Goal: Task Accomplishment & Management: Complete application form

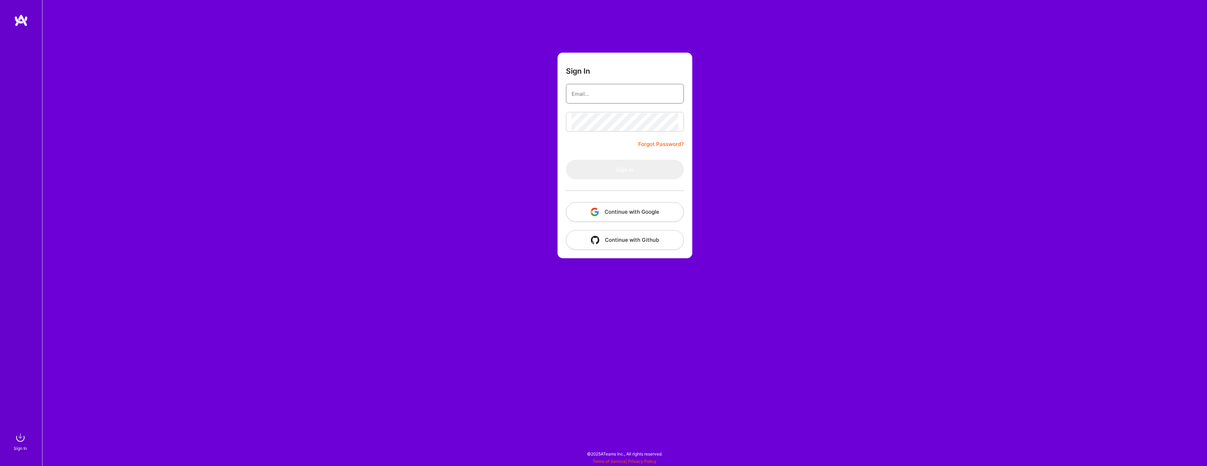
type input "[EMAIL_ADDRESS][DOMAIN_NAME]"
click at [600, 95] on input "[EMAIL_ADDRESS][DOMAIN_NAME]" at bounding box center [624, 94] width 107 height 18
click at [639, 166] on button "Sign In" at bounding box center [625, 170] width 118 height 20
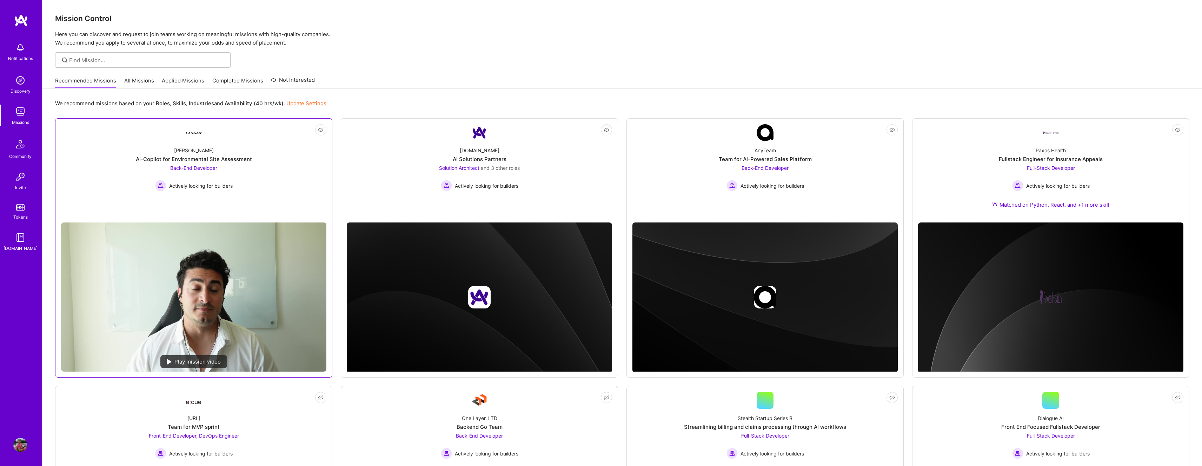
click at [261, 192] on link "Not Interested [PERSON_NAME]-Copilot for Environmental Site Assessment Back-End…" at bounding box center [193, 170] width 265 height 93
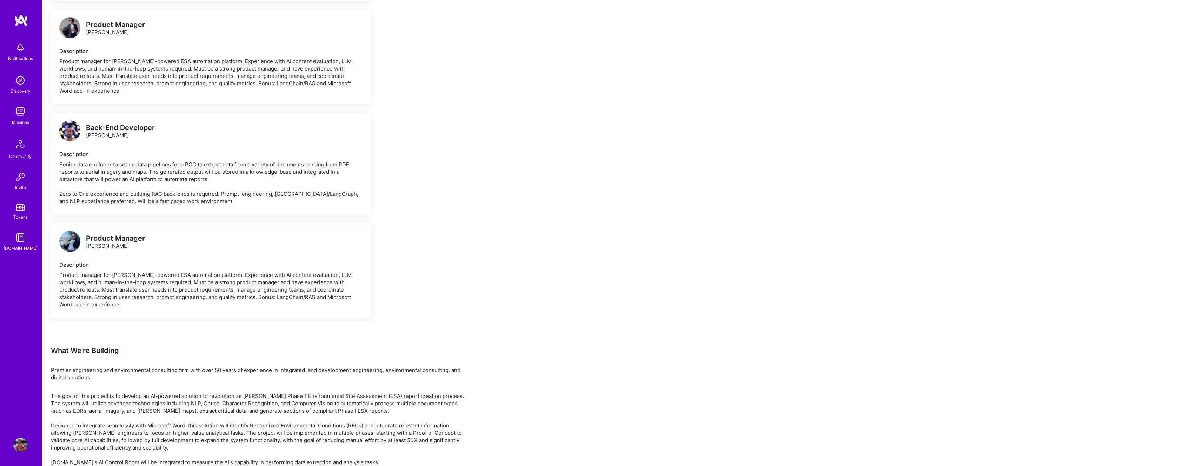
scroll to position [927, 0]
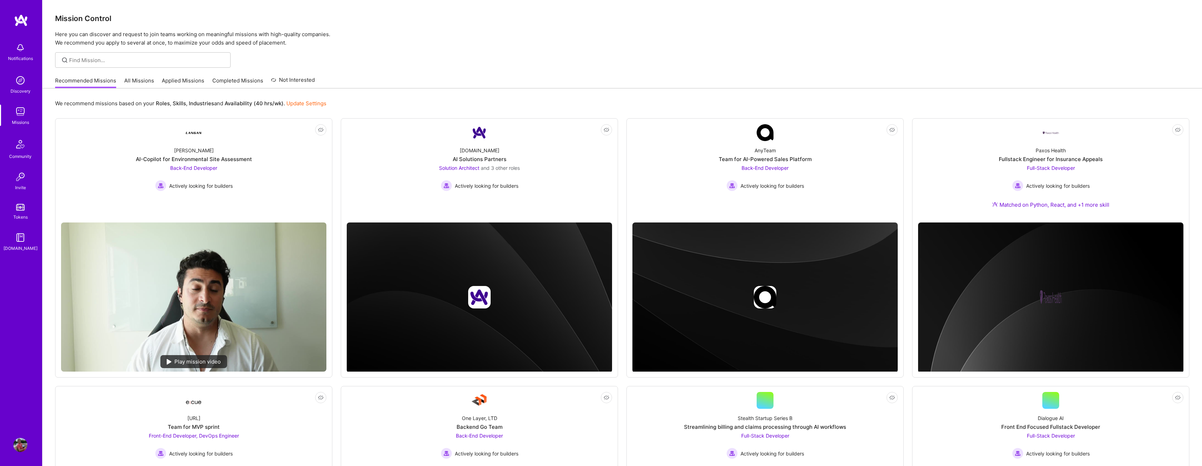
click at [190, 80] on link "Applied Missions" at bounding box center [183, 83] width 42 height 12
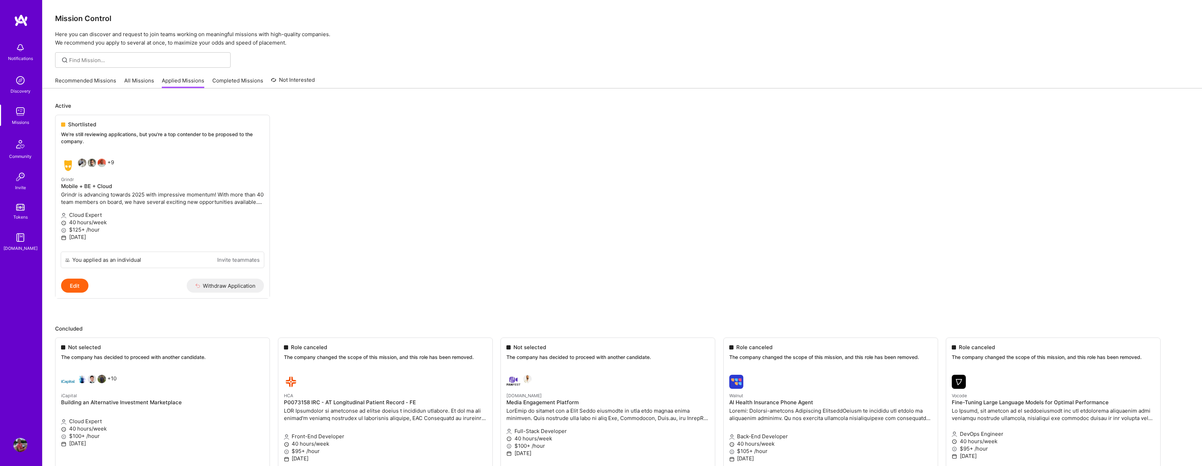
click at [97, 79] on link "Recommended Missions" at bounding box center [85, 83] width 61 height 12
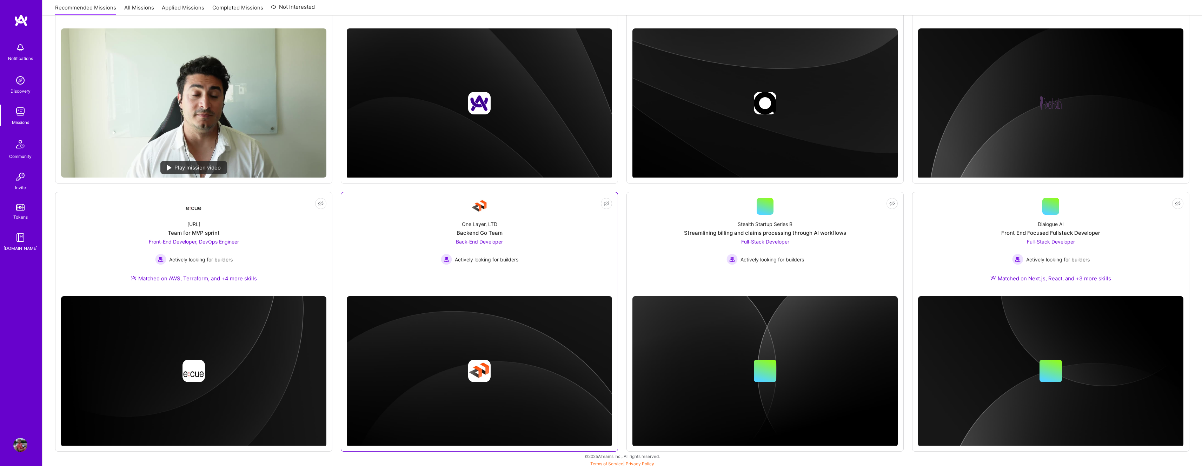
scroll to position [196, 0]
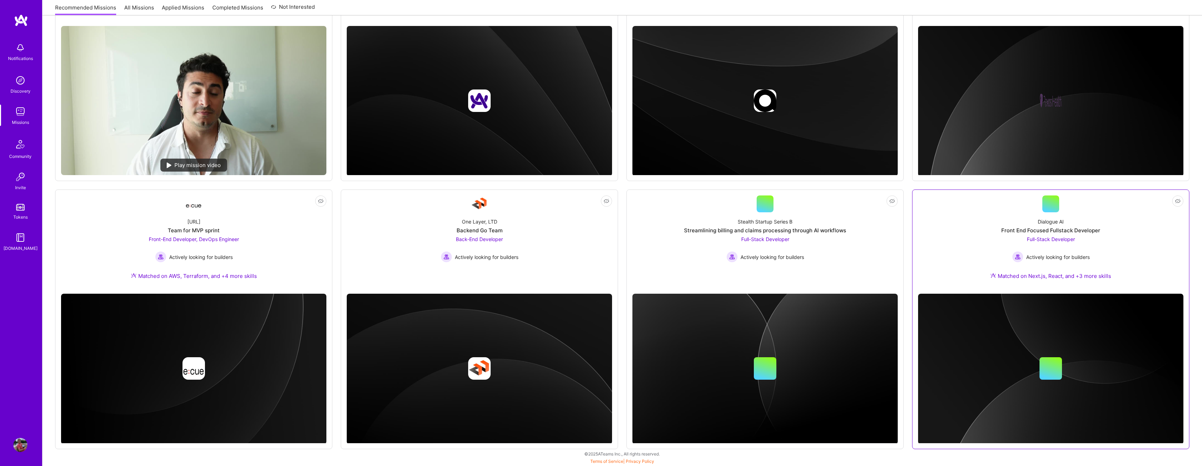
click at [1113, 234] on div "Dialogue AI Front End Focused Fullstack Developer Full-Stack Developer Actively…" at bounding box center [1050, 250] width 265 height 76
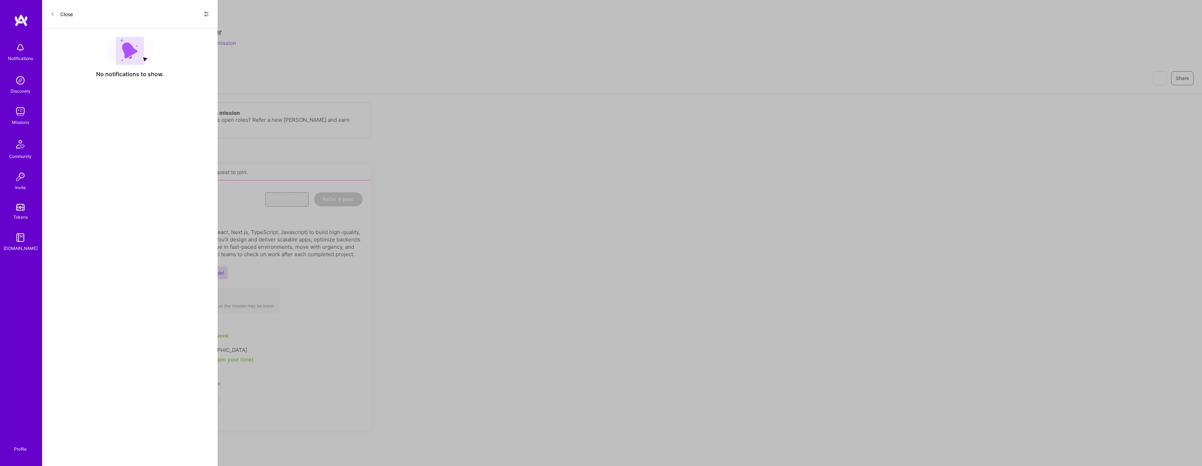
scroll to position [196, 0]
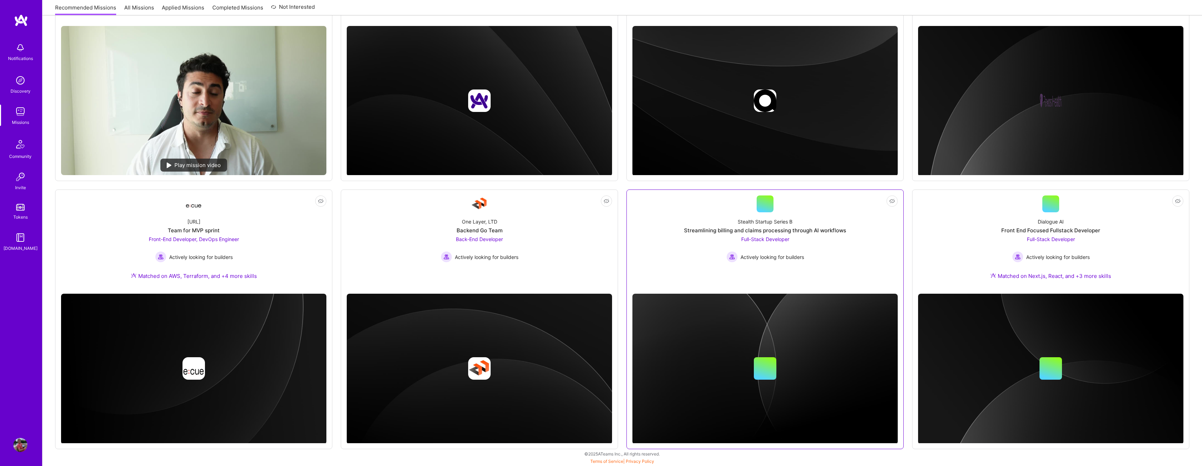
click at [843, 247] on div "Stealth Startup Series B Streamlining billing and claims processing through AI …" at bounding box center [764, 237] width 265 height 50
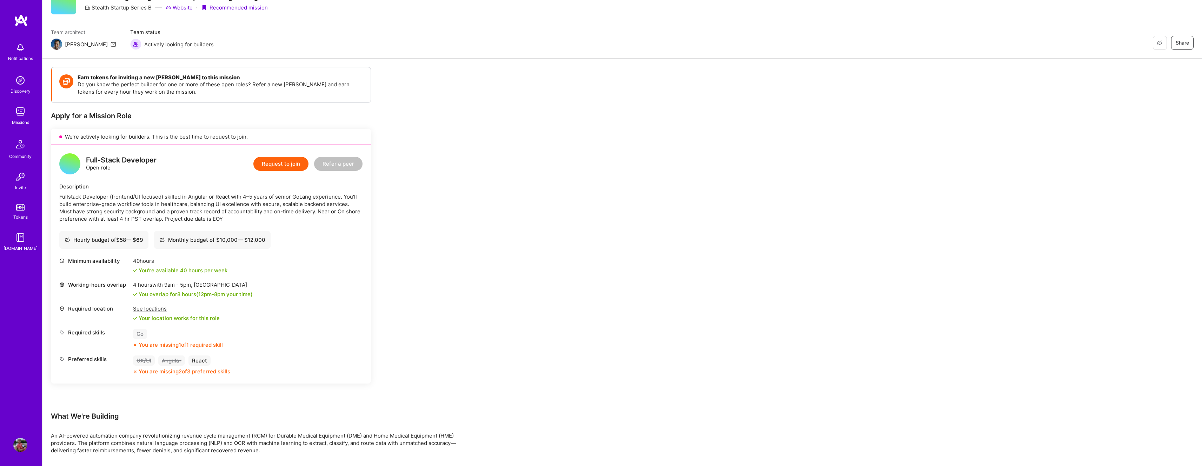
scroll to position [44, 0]
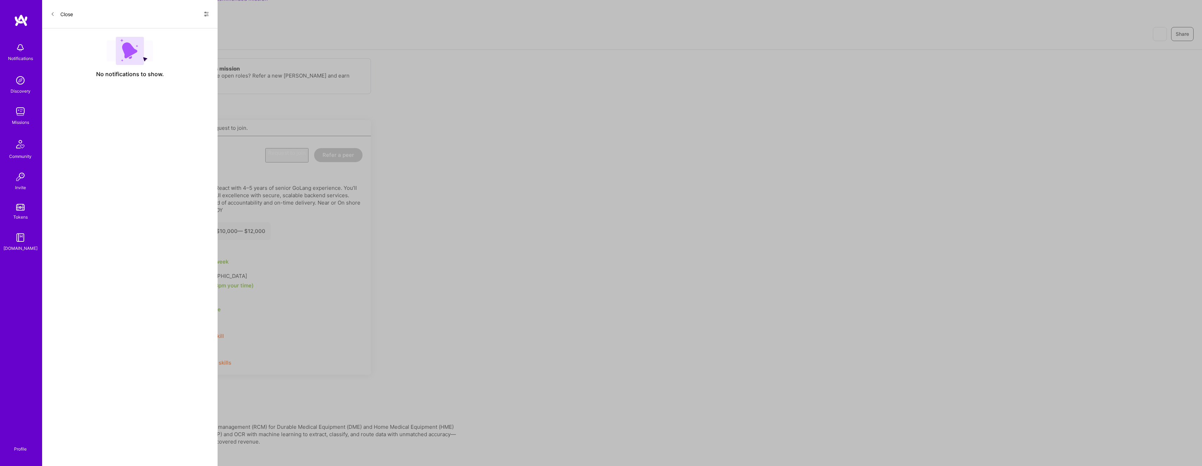
scroll to position [196, 0]
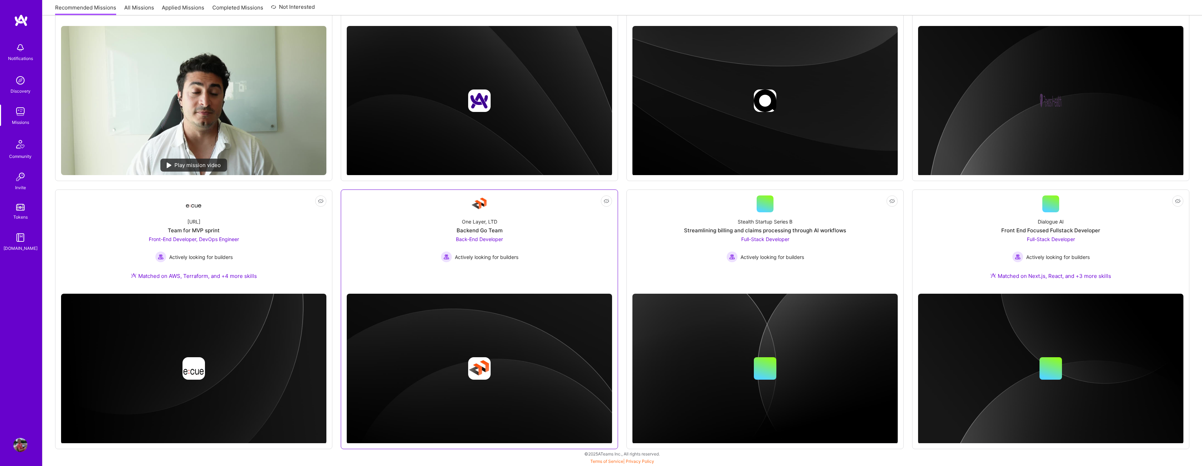
click at [572, 253] on div "One Layer, LTD Backend Go Team Back-End Developer Actively looking for builders" at bounding box center [479, 237] width 265 height 50
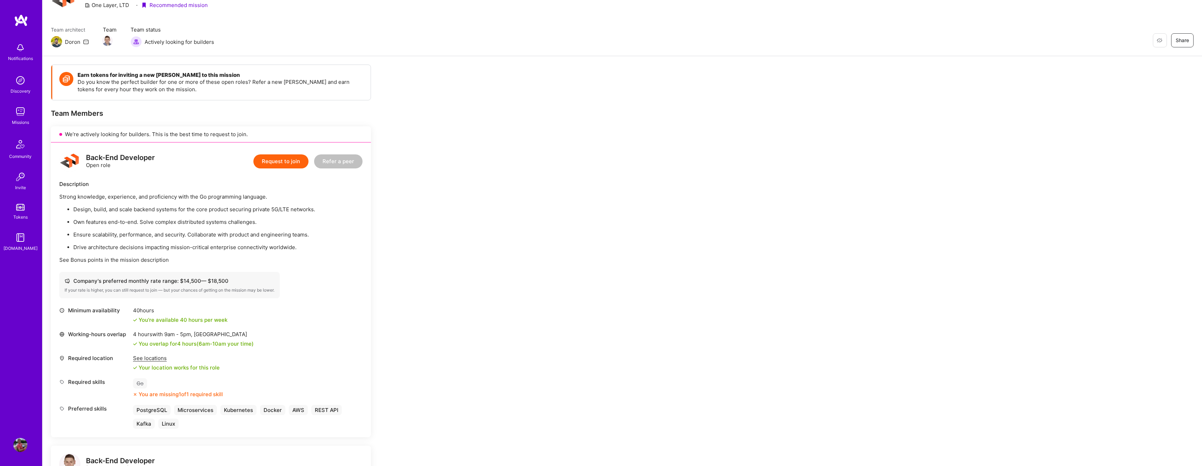
scroll to position [135, 0]
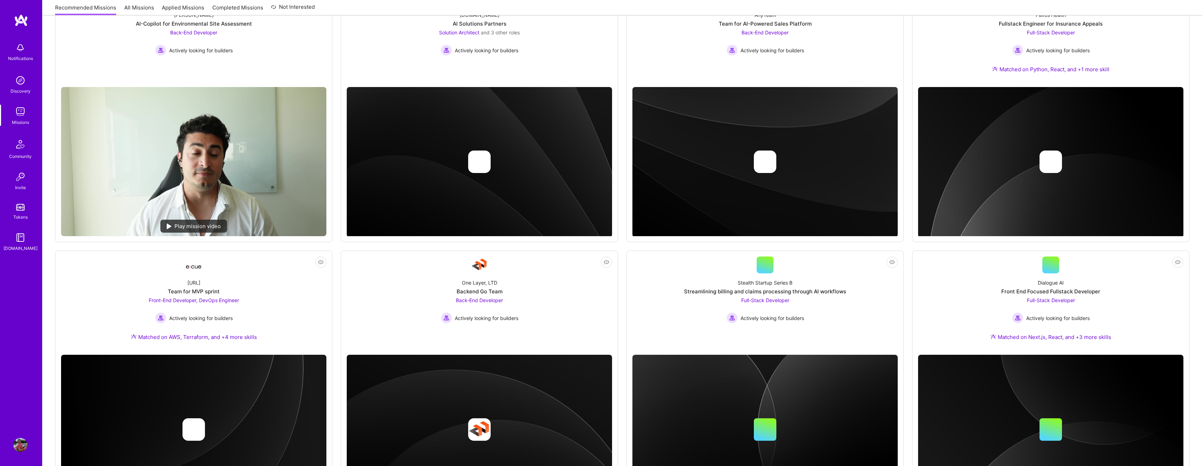
scroll to position [196, 0]
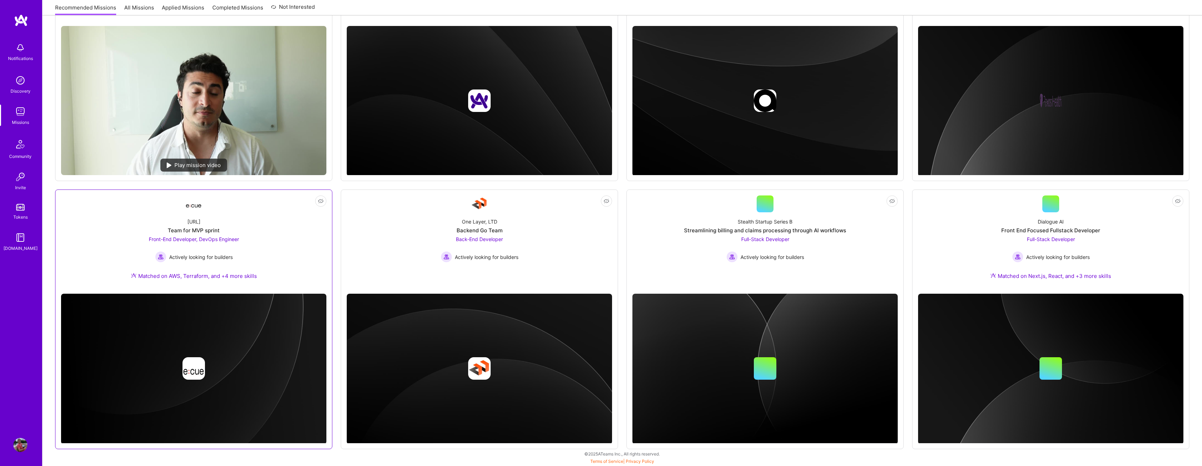
click at [276, 234] on div "[URL] Team for MVP sprint Front-End Developer, DevOps Engineer Actively looking…" at bounding box center [193, 250] width 265 height 76
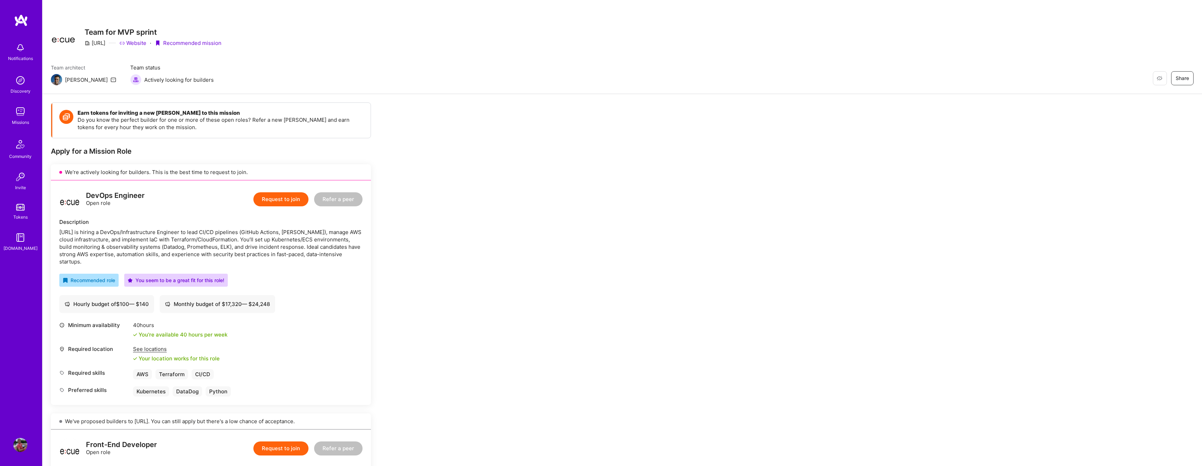
click at [277, 203] on button "Request to join" at bounding box center [280, 199] width 55 height 14
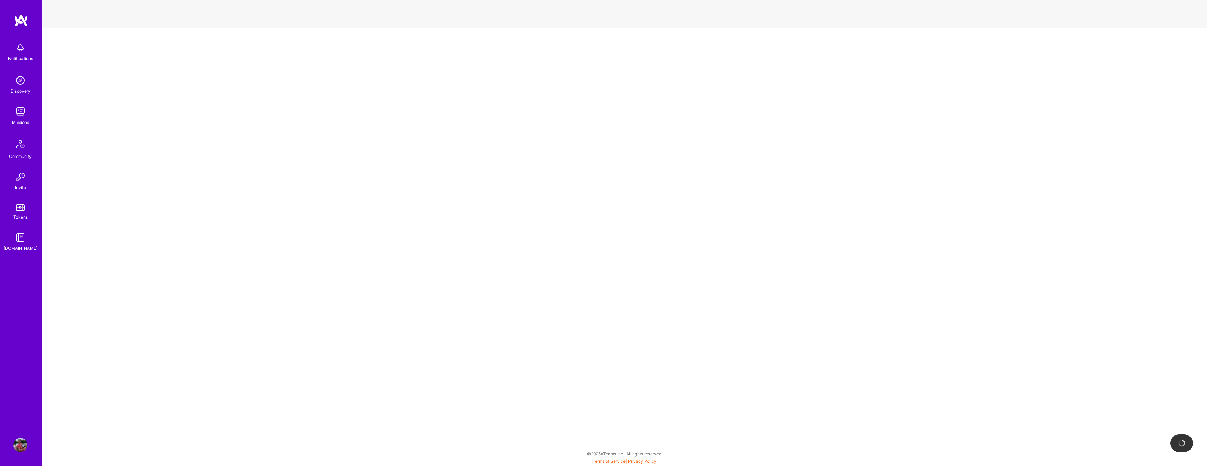
select select "CA"
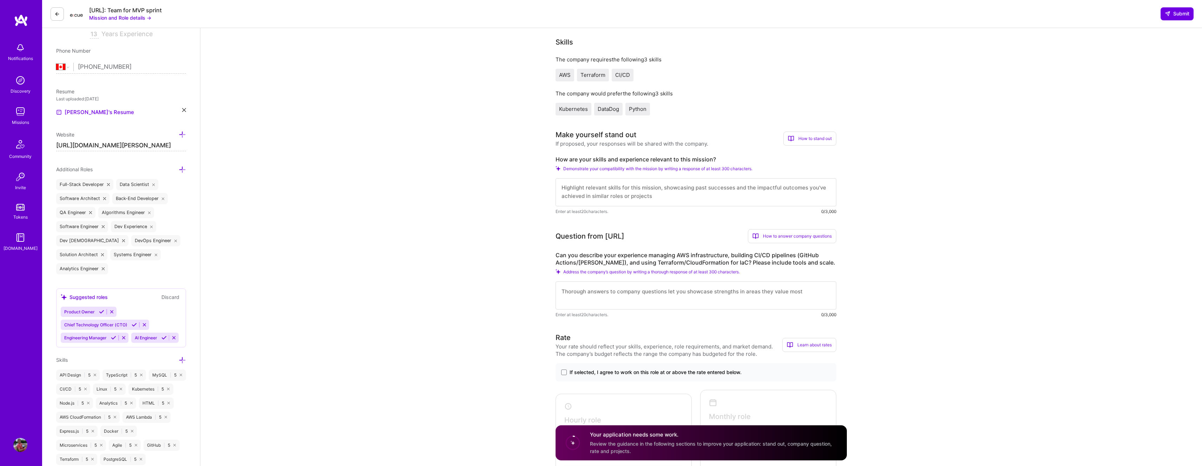
scroll to position [160, 0]
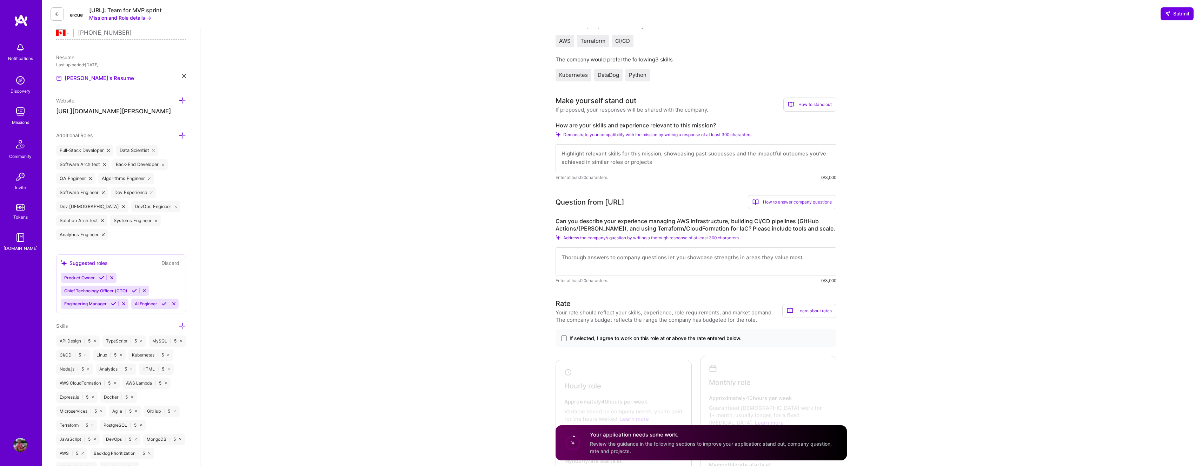
click at [585, 268] on textarea at bounding box center [695, 261] width 281 height 28
click at [691, 343] on div "If selected, I agree to work on this role at or above the rate entered below." at bounding box center [695, 338] width 281 height 18
click at [690, 340] on span "If selected, I agree to work on this role at or above the rate entered below." at bounding box center [655, 338] width 172 height 7
click at [0, 0] on input "If selected, I agree to work on this role at or above the rate entered below." at bounding box center [0, 0] width 0 height 0
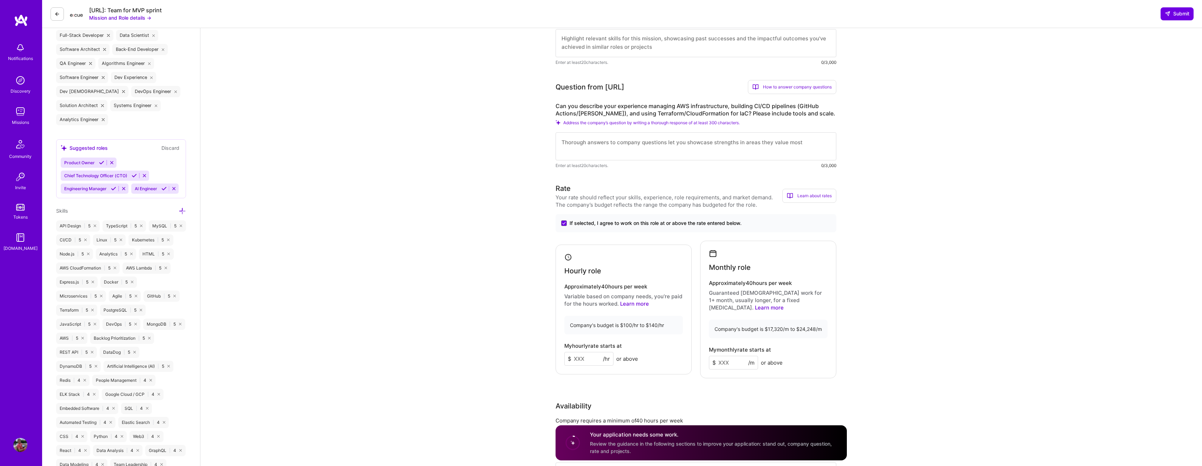
scroll to position [297, 0]
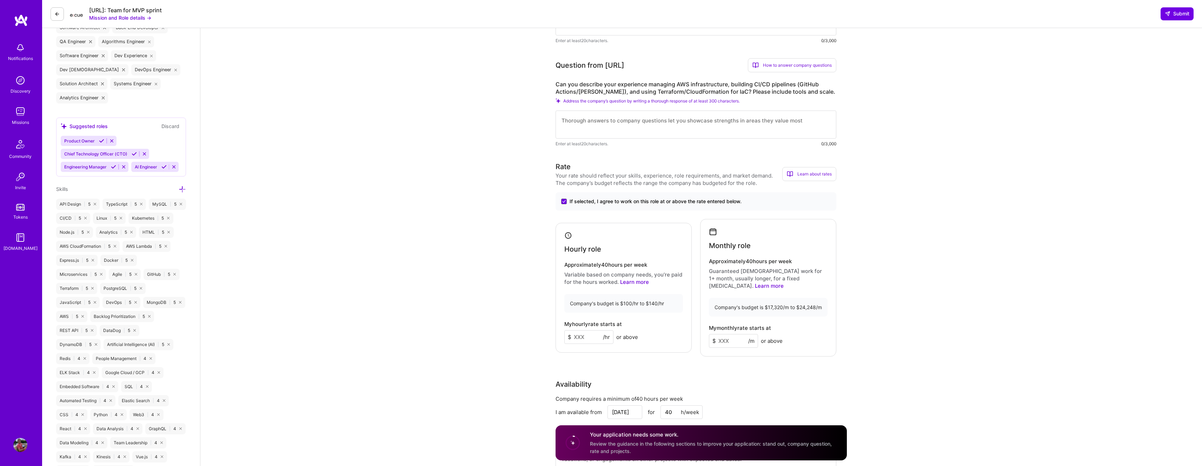
click at [744, 336] on input at bounding box center [733, 341] width 49 height 14
click at [743, 334] on input at bounding box center [733, 341] width 49 height 14
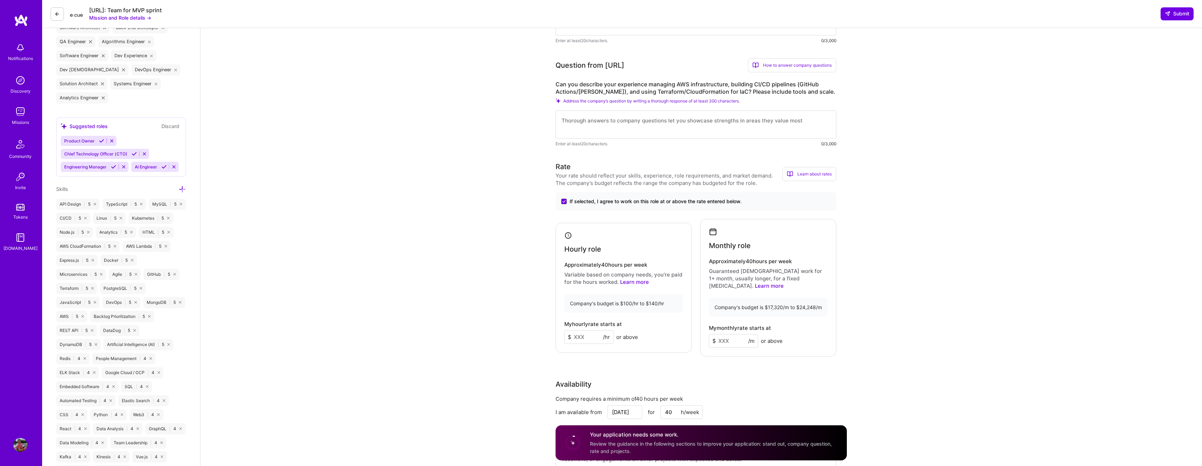
drag, startPoint x: 743, startPoint y: 334, endPoint x: 688, endPoint y: 330, distance: 54.9
click at [689, 330] on div "Hourly role Approximately 40 hours per week Variable based on company needs, yo…" at bounding box center [695, 288] width 281 height 138
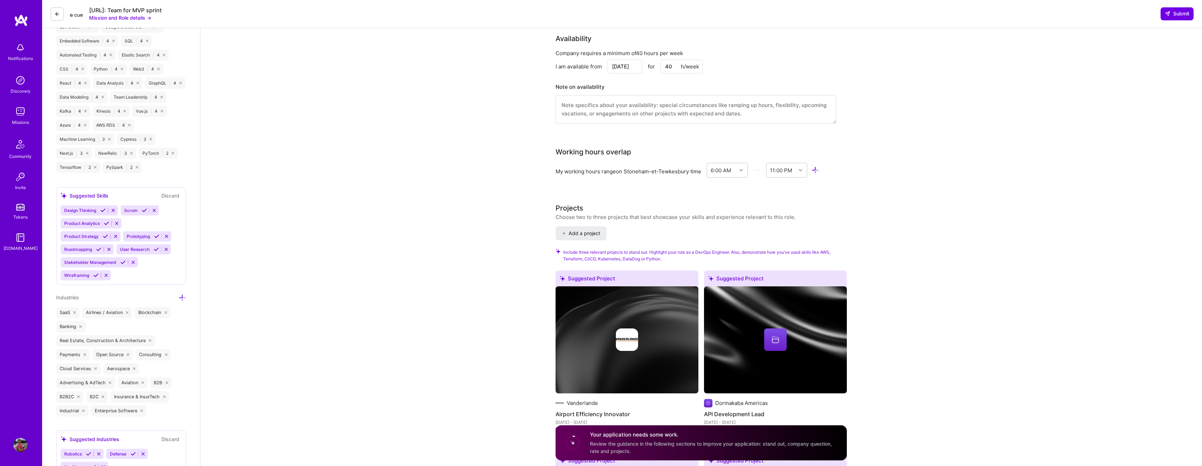
scroll to position [779, 0]
